Goal: Task Accomplishment & Management: Use online tool/utility

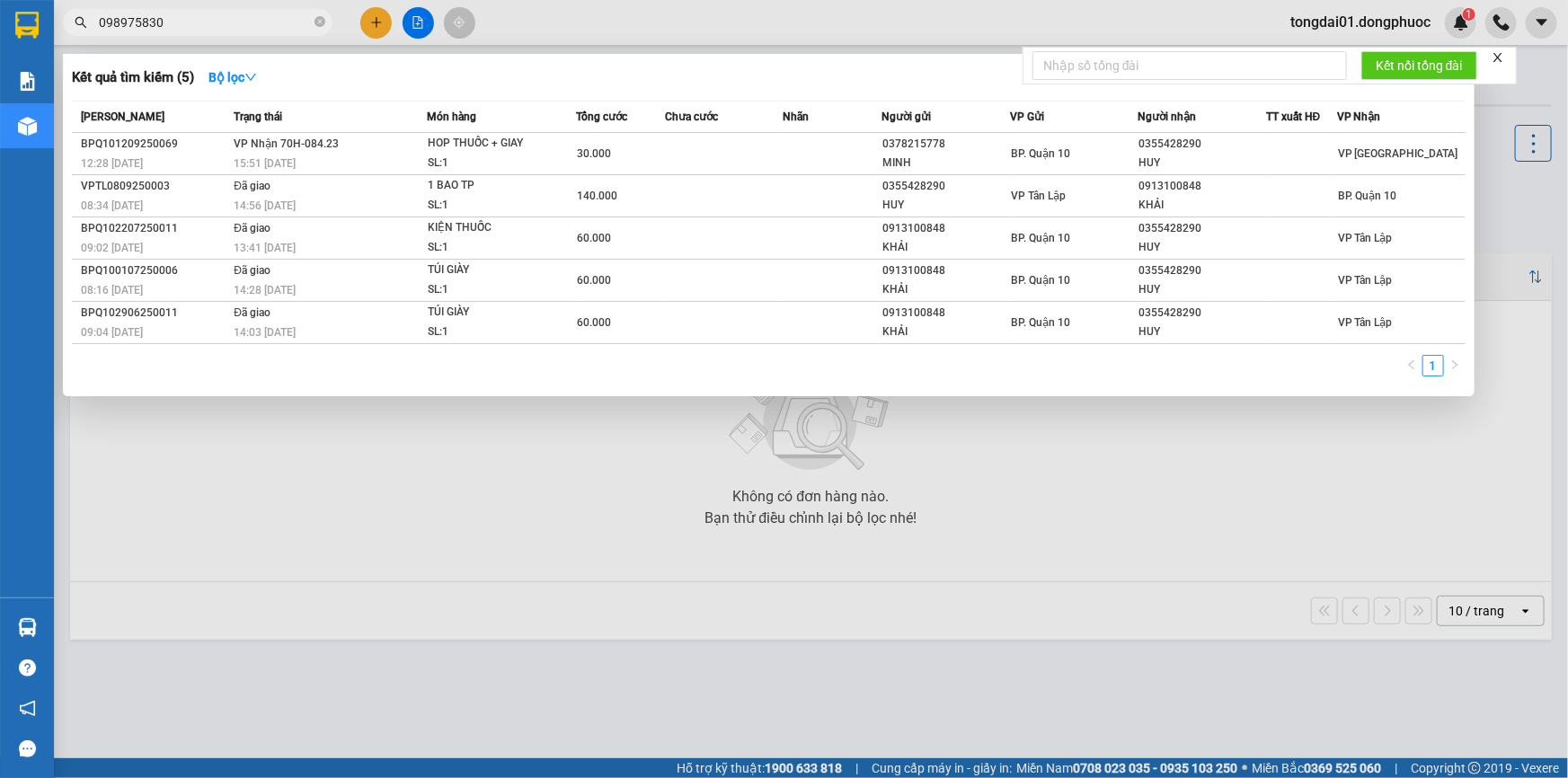
type input "0989758304"
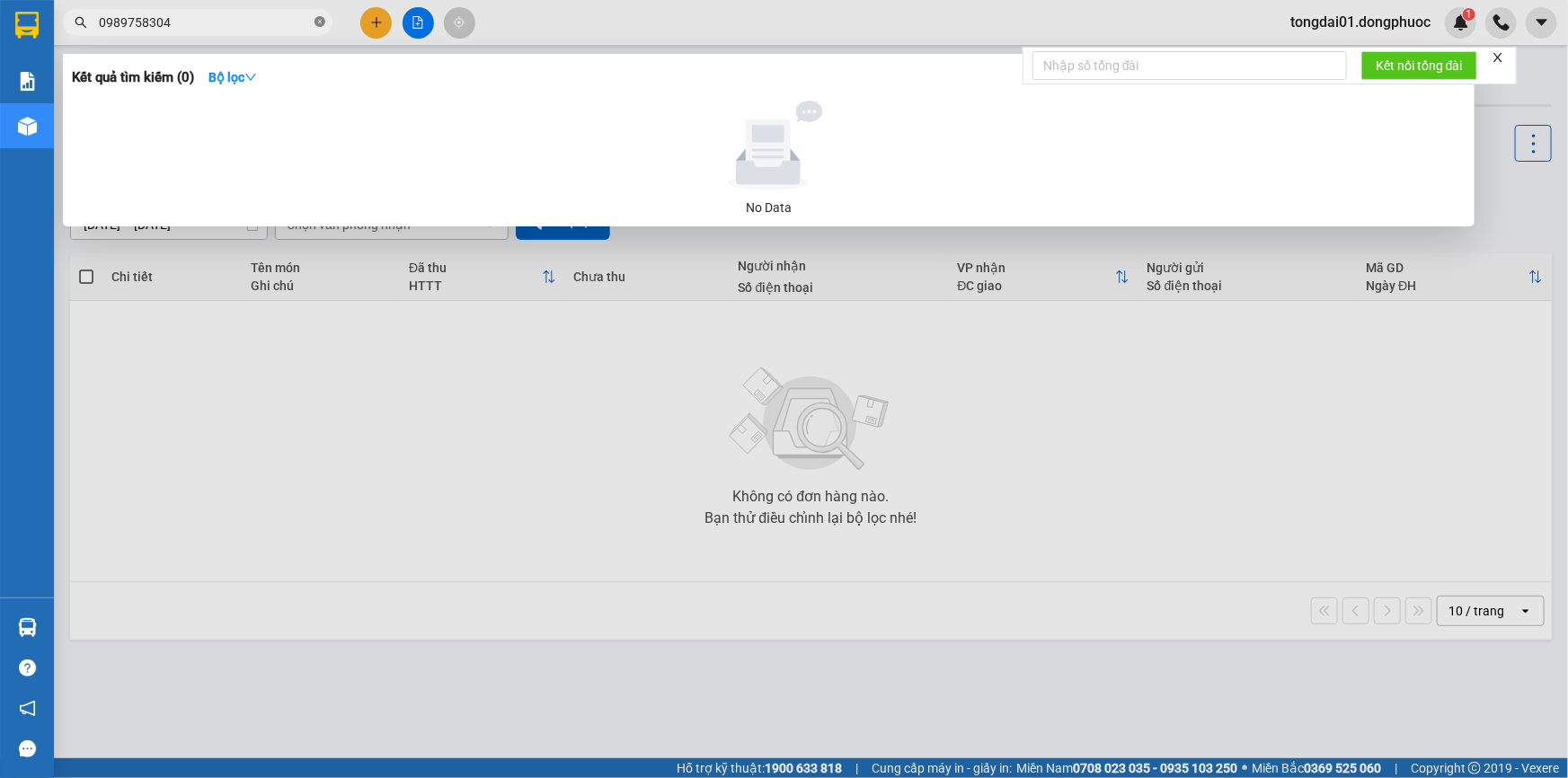
click at [318, 27] on span at bounding box center [320, 22] width 11 height 17
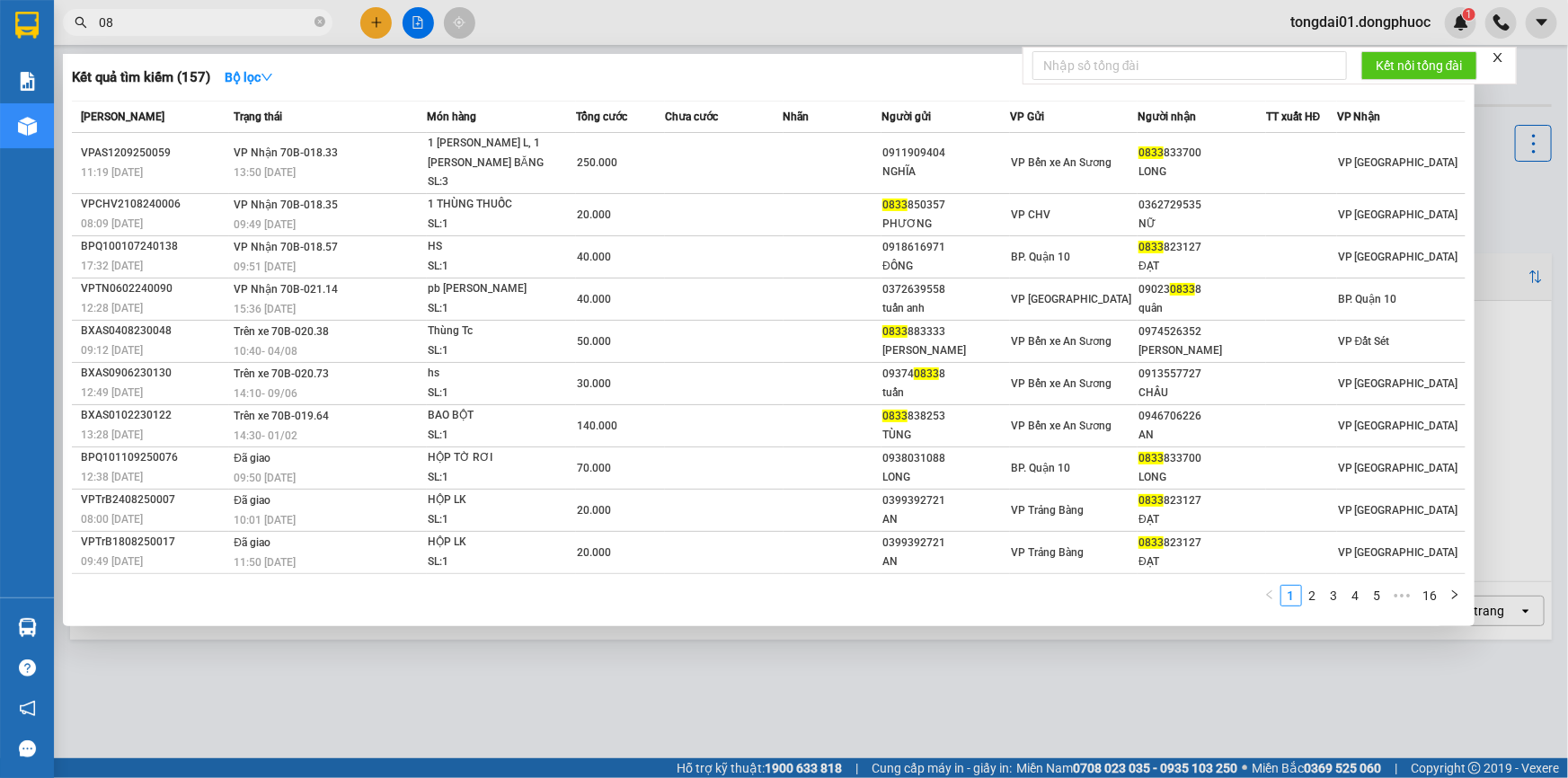
type input "0"
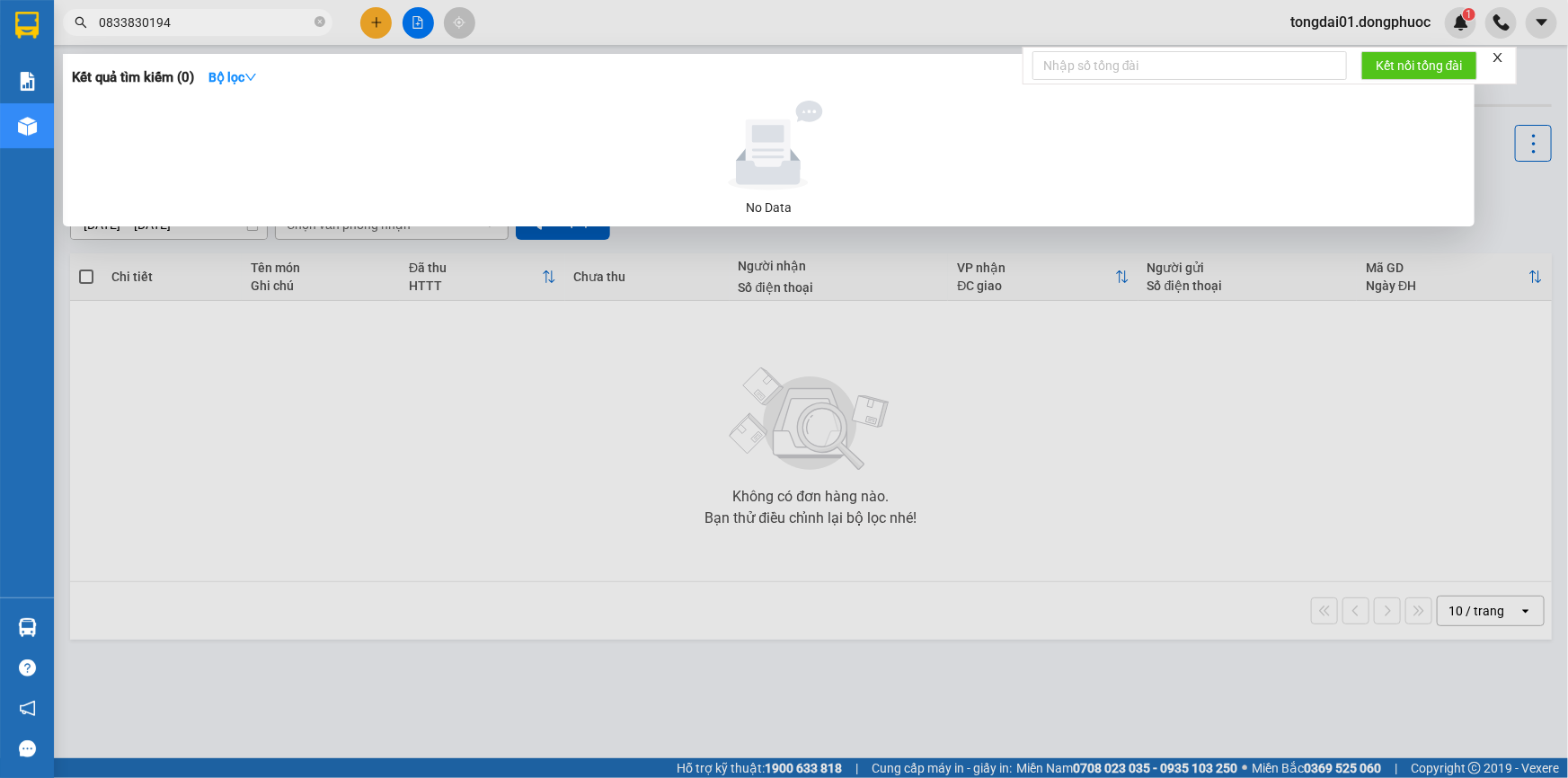
click at [112, 26] on input "0833830194" at bounding box center [205, 22] width 212 height 20
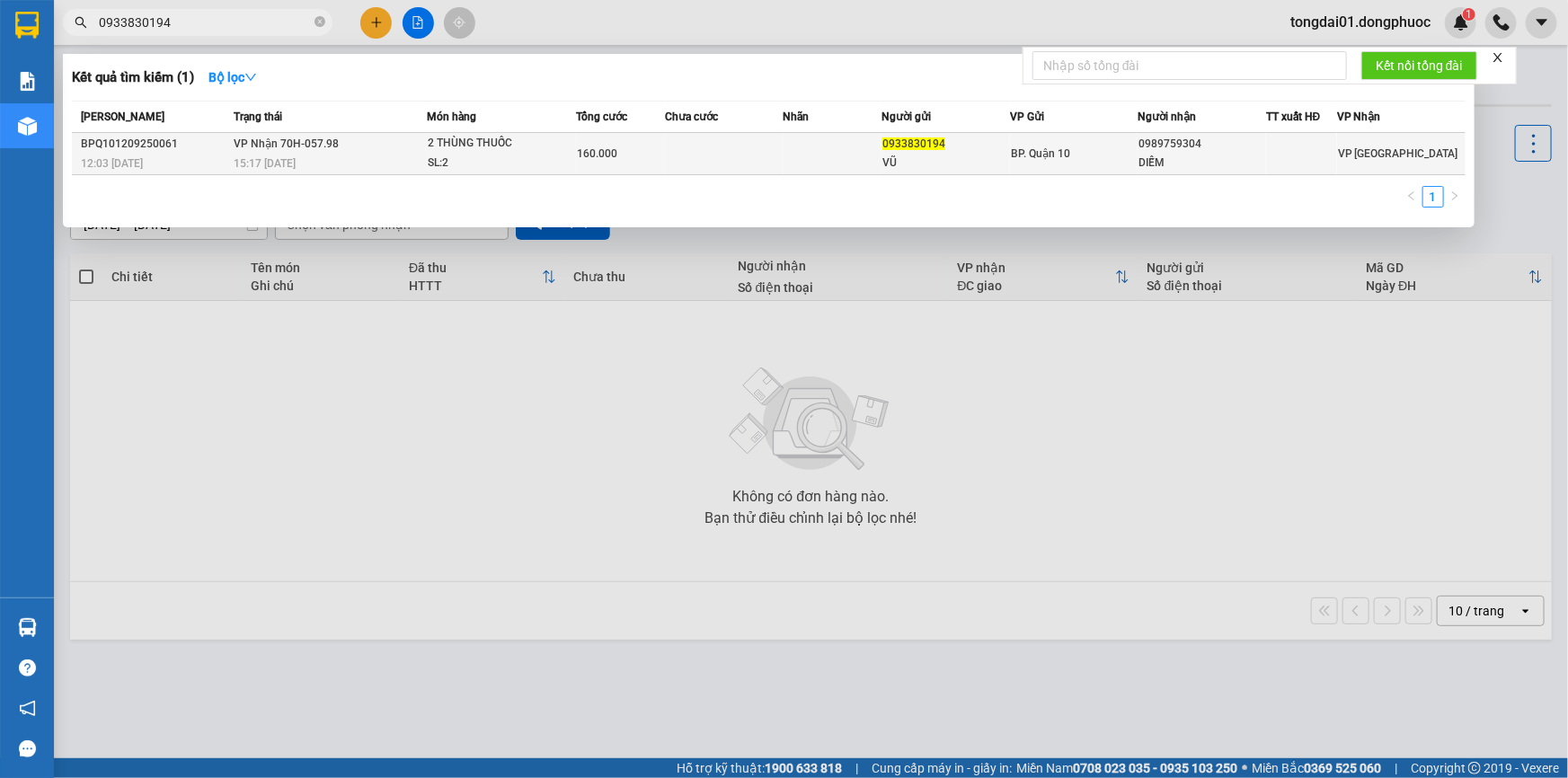
type input "0933830194"
click at [962, 152] on div "0933830194" at bounding box center [946, 144] width 127 height 19
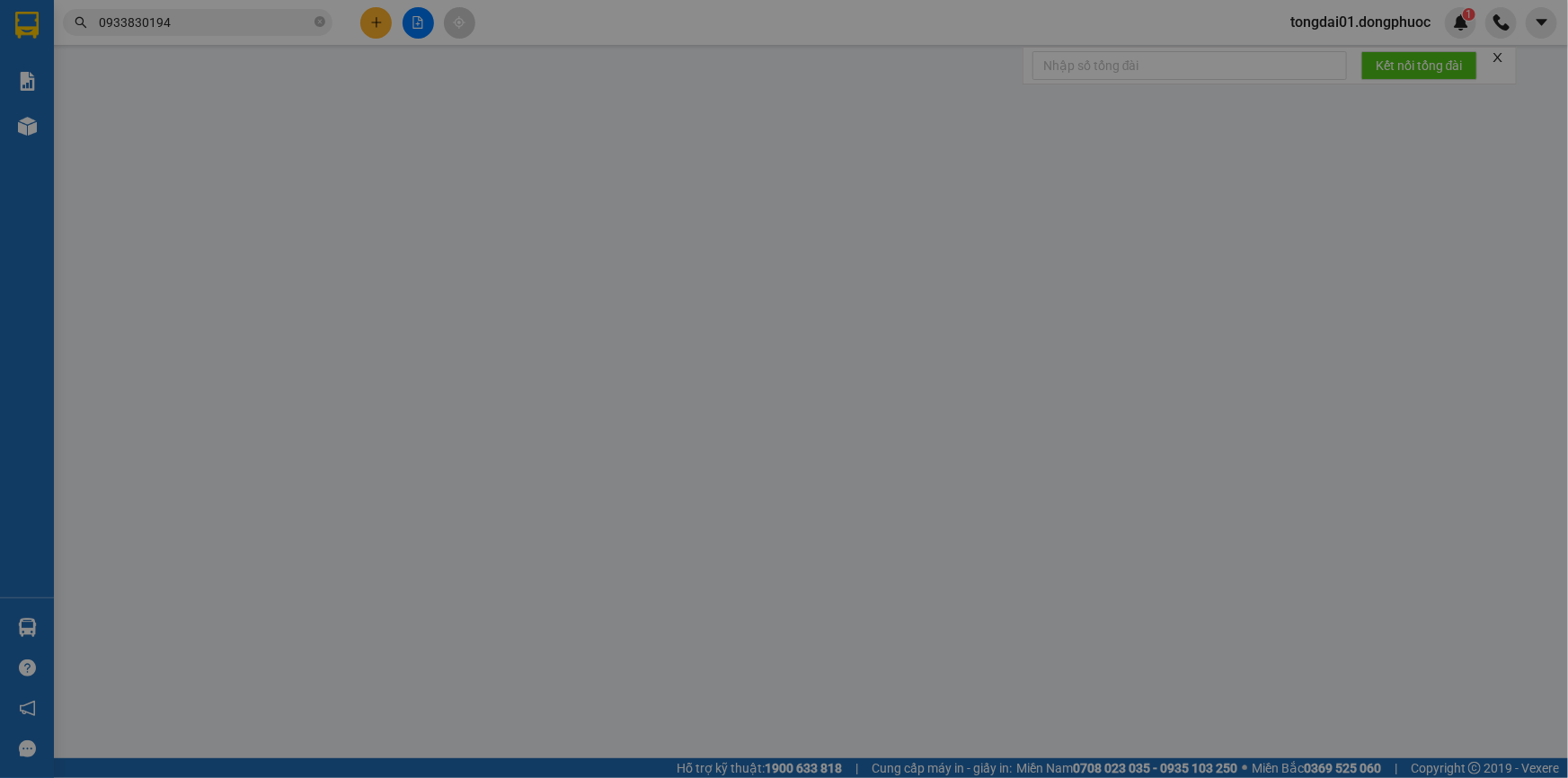
type input "0933830194"
type input "VŨ"
type input "0989759304"
type input "DIỄM"
type input "160.000"
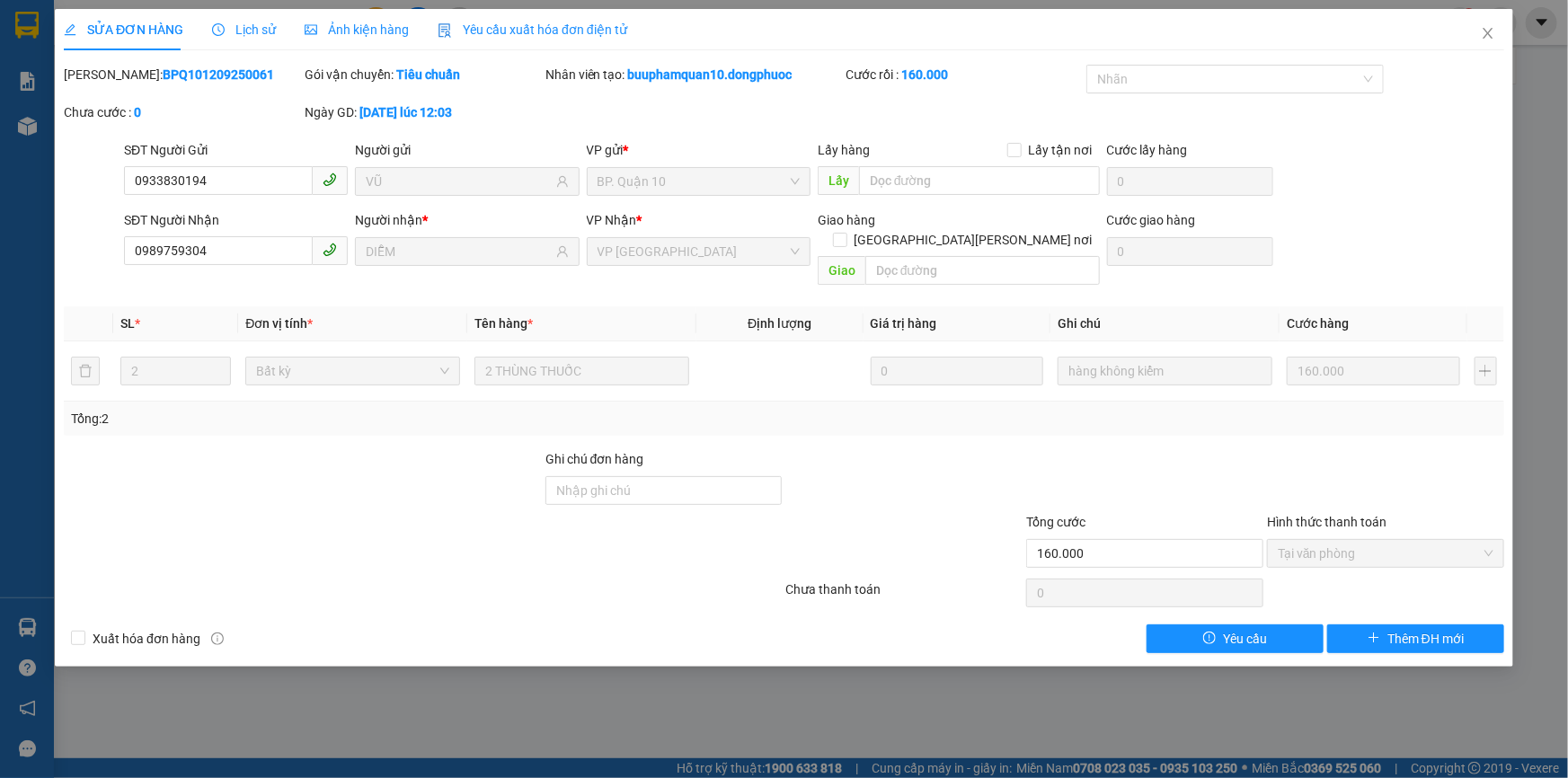
click at [264, 26] on span "Lịch sử" at bounding box center [244, 29] width 63 height 14
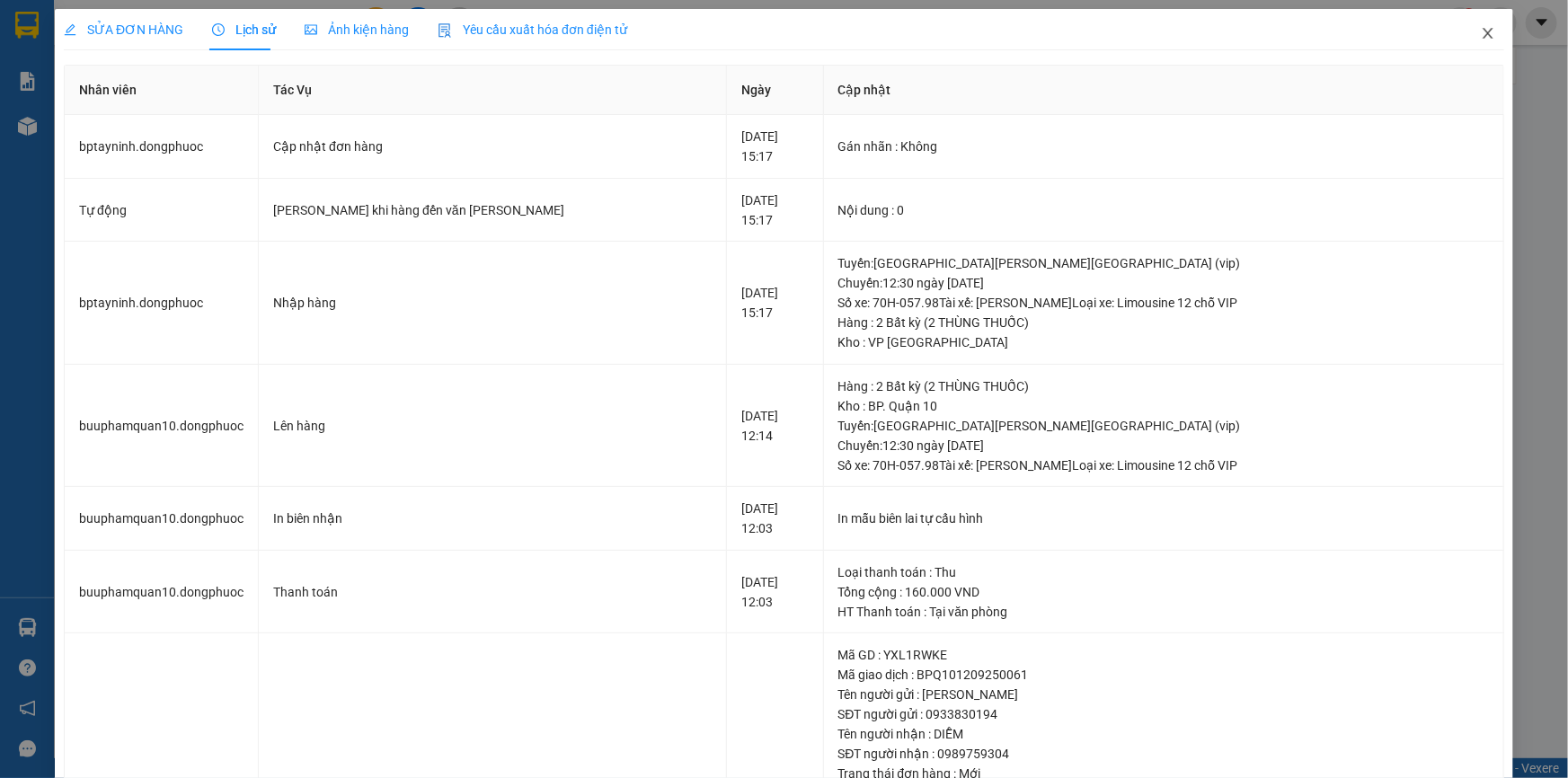
click at [1481, 40] on icon "close" at bounding box center [1488, 33] width 14 height 14
